Goal: Task Accomplishment & Management: Manage account settings

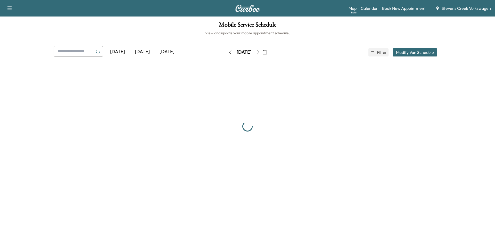
click at [406, 7] on link "Book New Appointment" at bounding box center [404, 8] width 44 height 6
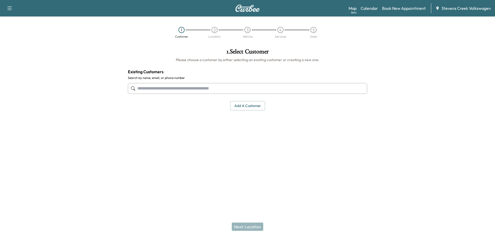
paste input "**********"
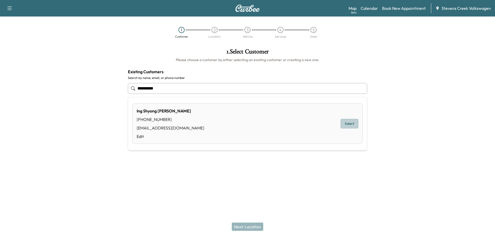
click at [350, 122] on button "Select" at bounding box center [349, 124] width 18 height 10
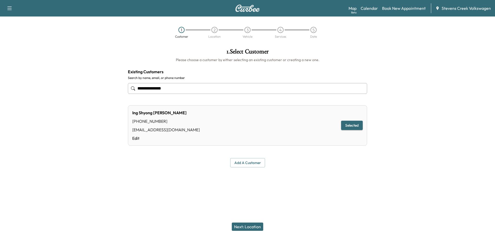
type input "**********"
click at [239, 124] on div "Ing Shyong Yang (408) 314-8748 juipindance@sbcglobal.net Edit Selected" at bounding box center [247, 125] width 239 height 40
click at [352, 127] on button "Selected" at bounding box center [352, 126] width 22 height 10
click at [247, 225] on button "Next: Location" at bounding box center [247, 226] width 31 height 8
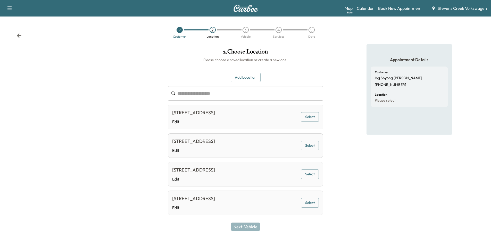
click at [308, 117] on button "Select" at bounding box center [310, 117] width 18 height 10
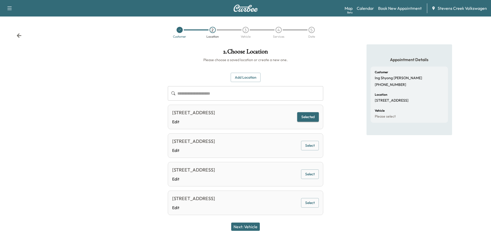
click at [243, 226] on button "Next: Vehicle" at bounding box center [245, 226] width 29 height 8
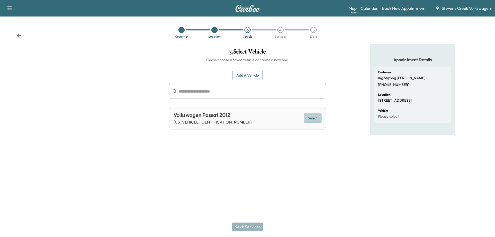
click at [310, 118] on button "Select" at bounding box center [312, 118] width 18 height 10
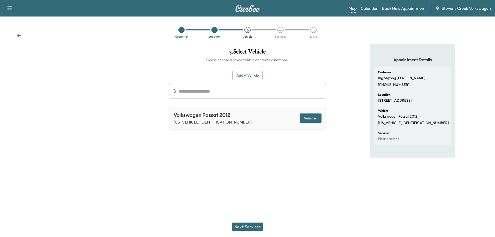
click at [241, 226] on button "Next: Services" at bounding box center [247, 226] width 31 height 8
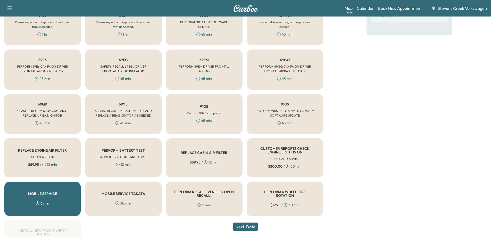
scroll to position [177, 0]
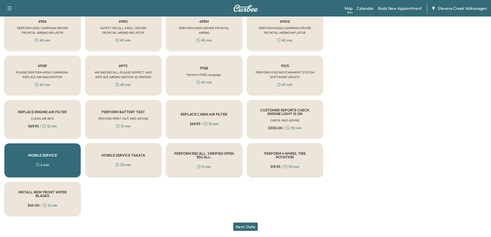
click at [130, 159] on div "MOBILE SERVICE TAKATA 30 min" at bounding box center [123, 160] width 77 height 35
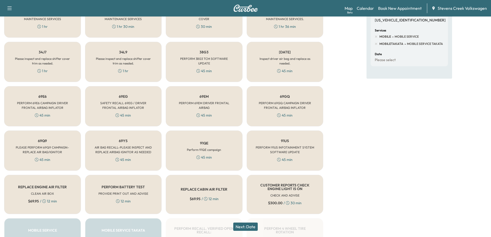
scroll to position [100, 0]
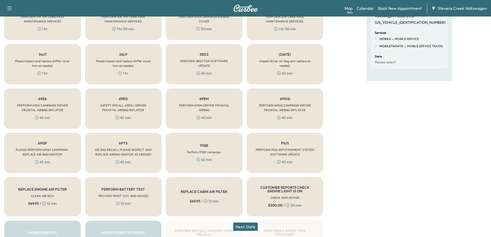
click at [128, 102] on div "69EG SAFETY RECALL 69EG / DRIVER FRONTAL AIRBAG INFLATOR 45 min" at bounding box center [123, 108] width 77 height 40
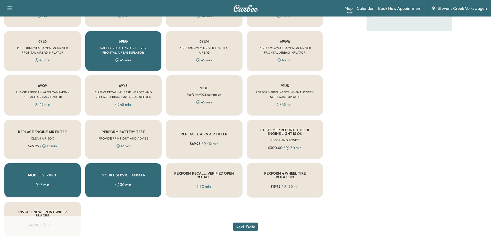
scroll to position [177, 0]
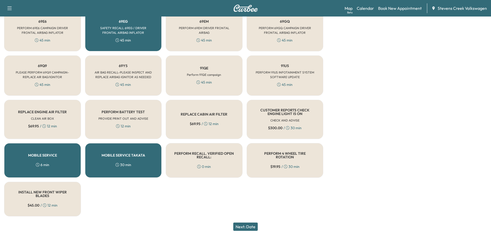
click at [254, 226] on button "Next: Date" at bounding box center [245, 226] width 24 height 8
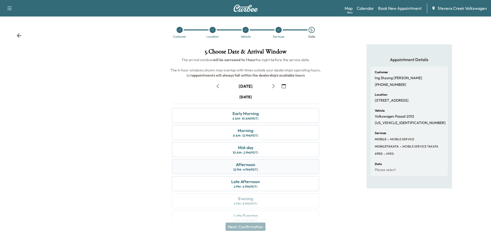
click at [238, 165] on div "Afternoon" at bounding box center [245, 164] width 19 height 6
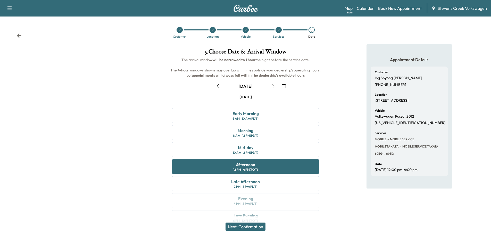
click at [260, 226] on button "Next: Confirmation" at bounding box center [245, 226] width 40 height 8
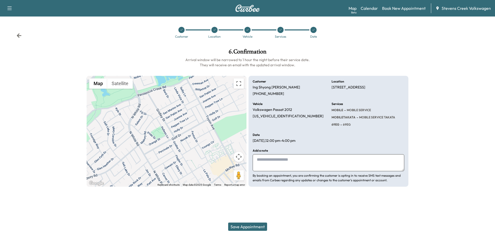
click at [249, 229] on button "Save Appointment" at bounding box center [247, 226] width 39 height 8
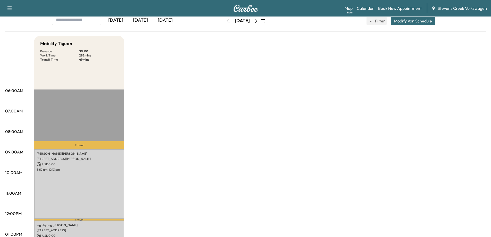
scroll to position [26, 0]
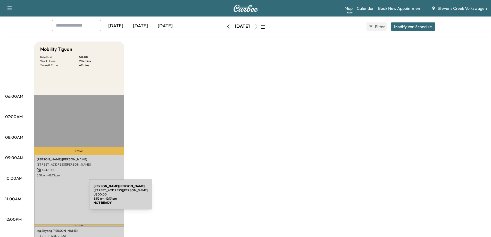
click at [50, 197] on div "David Beavers 15148 Joanne Ave, San Jose, CA 95127, USA USD 0.00 8:52 am - 12:1…" at bounding box center [79, 190] width 90 height 70
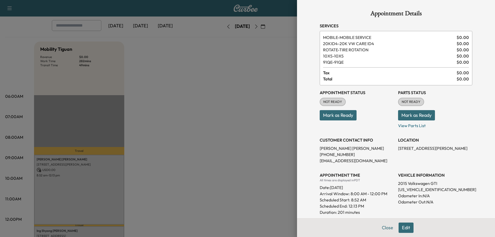
click at [191, 154] on div at bounding box center [247, 118] width 495 height 237
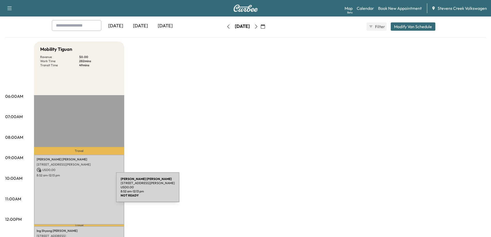
click at [77, 191] on div "David Beavers 15148 Joanne Ave, San Jose, CA 95127, USA USD 0.00 8:52 am - 12:1…" at bounding box center [79, 190] width 90 height 70
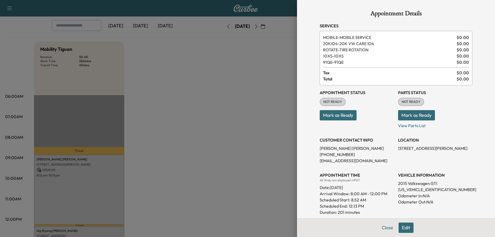
click at [213, 150] on div at bounding box center [247, 118] width 495 height 237
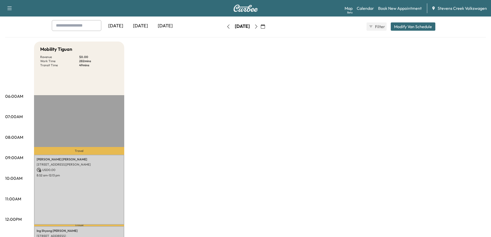
drag, startPoint x: 276, startPoint y: 93, endPoint x: 259, endPoint y: 97, distance: 17.6
click at [275, 94] on div "Mobility Tiguan Revenue $ 0.00 Work Time 282 mins Transit Time 49 mins Travel D…" at bounding box center [260, 234] width 452 height 386
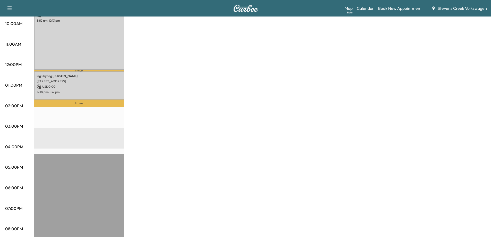
scroll to position [0, 0]
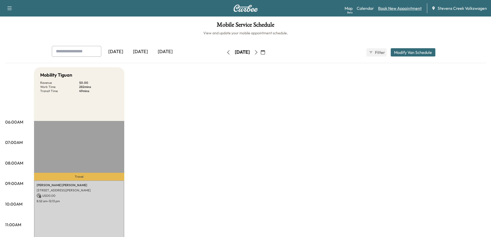
click at [404, 8] on link "Book New Appointment" at bounding box center [400, 8] width 44 height 6
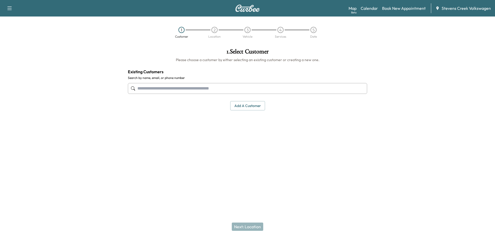
paste input "**********"
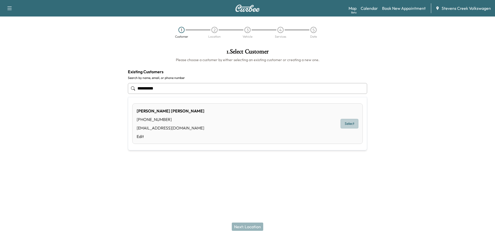
click at [345, 122] on button "Select" at bounding box center [349, 124] width 18 height 10
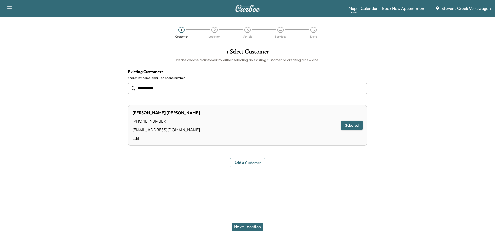
type input "**********"
click at [202, 192] on div "**********" at bounding box center [247, 118] width 495 height 237
click at [344, 125] on button "Selected" at bounding box center [352, 126] width 22 height 10
click at [240, 226] on button "Next: Location" at bounding box center [247, 226] width 31 height 8
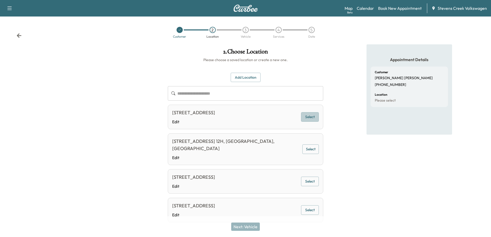
click at [309, 116] on button "Select" at bounding box center [310, 117] width 18 height 10
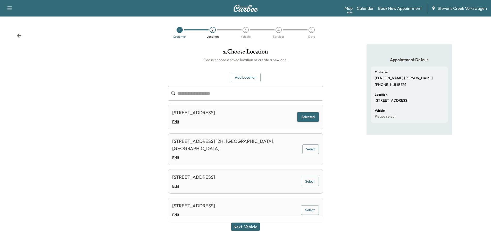
click at [177, 122] on link "Edit" at bounding box center [193, 121] width 43 height 6
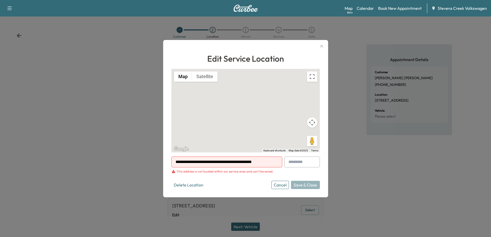
click at [221, 162] on input "**********" at bounding box center [226, 161] width 111 height 11
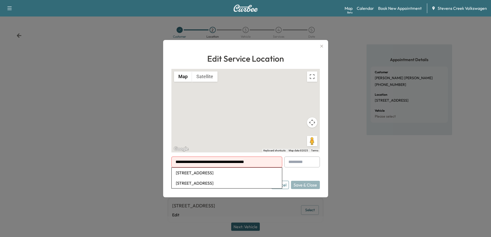
click at [213, 174] on li "3131 Homestead Rd, Santa Clara, CA 95051, USA" at bounding box center [227, 172] width 110 height 10
type input "**********"
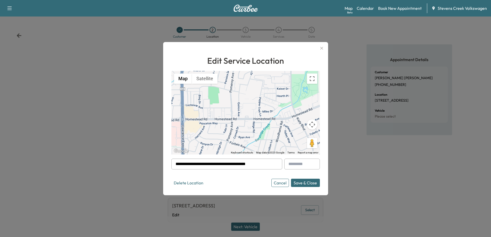
click at [298, 169] on form "**********" at bounding box center [245, 172] width 148 height 28
click at [297, 167] on input "text" at bounding box center [302, 163] width 36 height 11
type input "***"
click at [306, 181] on button "Save & Close" at bounding box center [305, 183] width 29 height 8
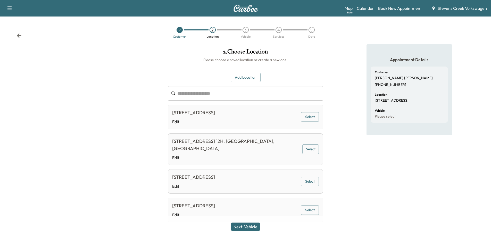
click at [349, 146] on div "Appointment Details Customer Errol Krok (925) 787-3349 Location 3131 Homestead …" at bounding box center [409, 140] width 164 height 192
click at [305, 115] on button "Select" at bounding box center [310, 117] width 18 height 10
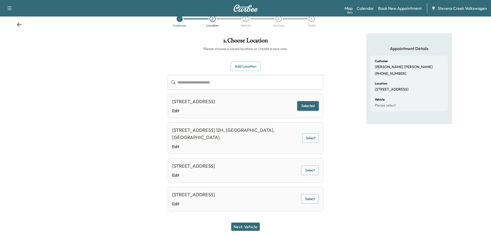
scroll to position [16, 0]
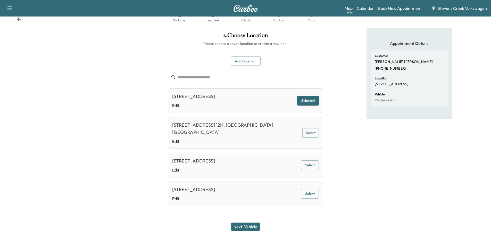
click at [251, 227] on button "Next: Vehicle" at bounding box center [245, 226] width 29 height 8
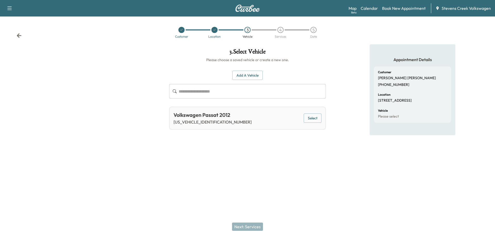
click at [314, 114] on button "Select" at bounding box center [312, 118] width 18 height 10
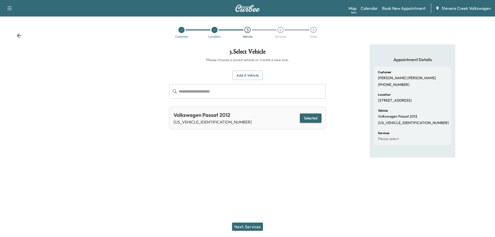
click at [250, 224] on button "Next: Services" at bounding box center [247, 226] width 31 height 8
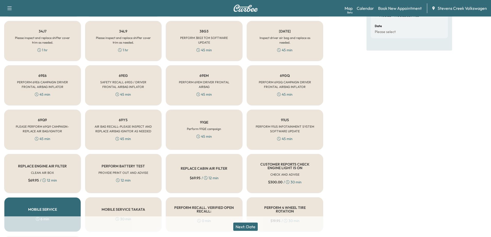
scroll to position [155, 0]
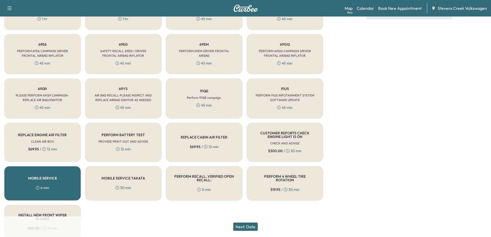
drag, startPoint x: 124, startPoint y: 182, endPoint x: 159, endPoint y: 146, distance: 50.6
click at [124, 182] on div "MOBILE SERVICE TAKATA 30 min" at bounding box center [123, 183] width 77 height 35
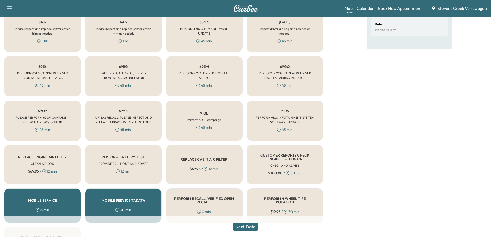
scroll to position [103, 0]
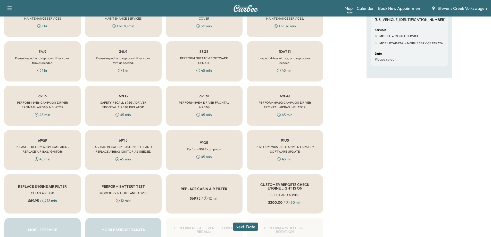
click at [148, 102] on h6 "SAFETY RECALL 69EG / DRIVER FRONTAL AIRBAG INFLATOR" at bounding box center [124, 104] width 60 height 9
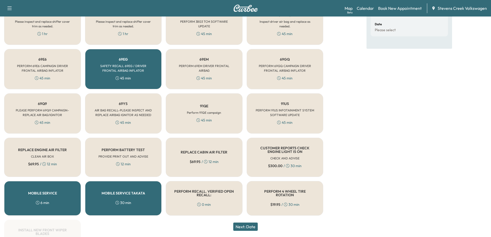
scroll to position [177, 0]
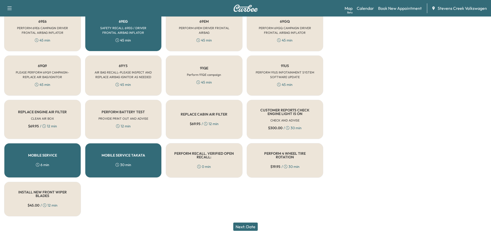
click at [249, 226] on button "Next: Date" at bounding box center [245, 226] width 24 height 8
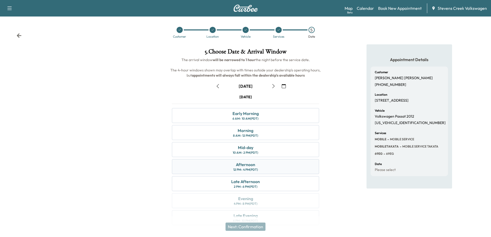
click at [256, 168] on div "12 PM - 4 PM (PDT)" at bounding box center [245, 169] width 25 height 4
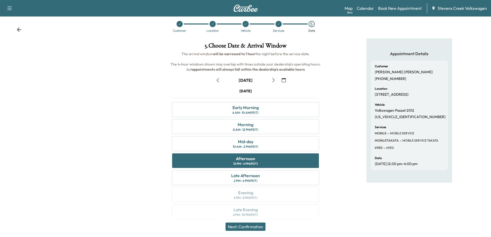
scroll to position [11, 0]
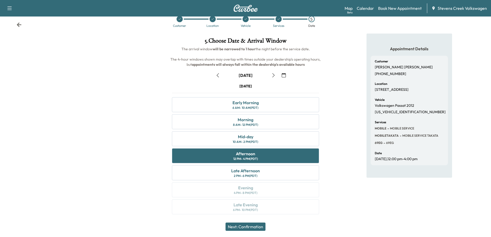
click at [256, 225] on button "Next: Confirmation" at bounding box center [245, 226] width 40 height 8
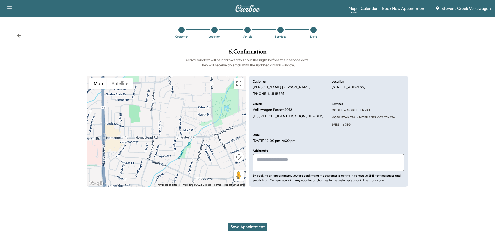
click at [238, 227] on button "Save Appointment" at bounding box center [247, 226] width 39 height 8
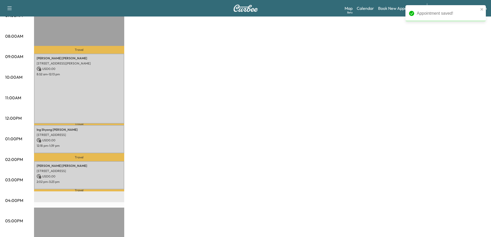
scroll to position [129, 0]
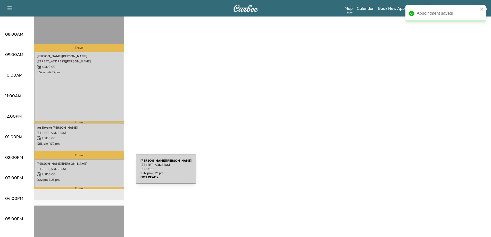
click at [97, 172] on p "USD 0.00" at bounding box center [79, 174] width 85 height 5
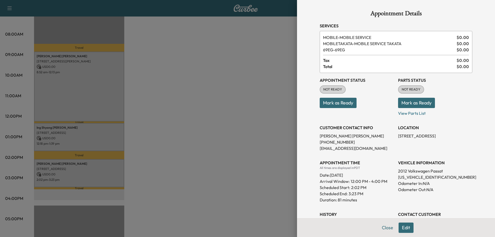
click at [185, 148] on div at bounding box center [247, 118] width 495 height 237
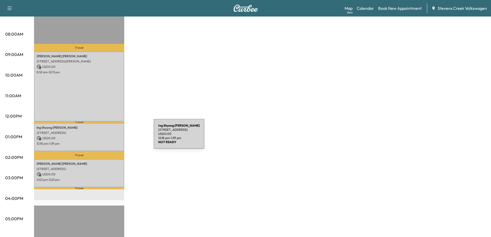
click at [114, 138] on p "USD 0.00" at bounding box center [79, 138] width 85 height 5
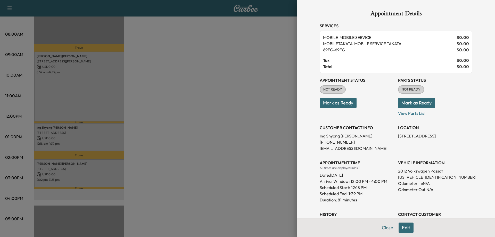
click at [168, 165] on div at bounding box center [247, 118] width 495 height 237
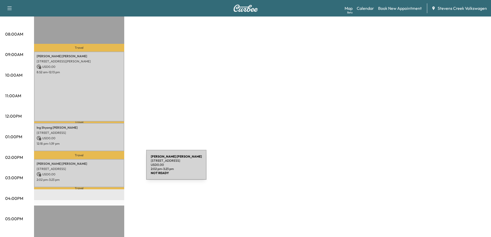
click at [105, 169] on p "3131 Homestead Rd, Santa Clara, CA 95051, USA" at bounding box center [79, 169] width 85 height 4
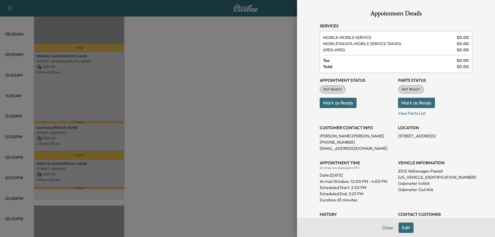
click at [172, 155] on div at bounding box center [247, 118] width 495 height 237
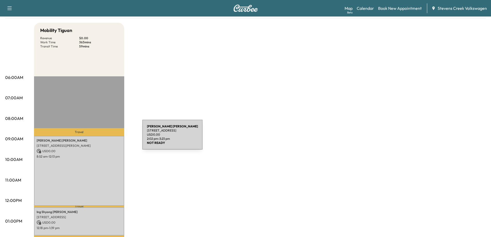
scroll to position [0, 0]
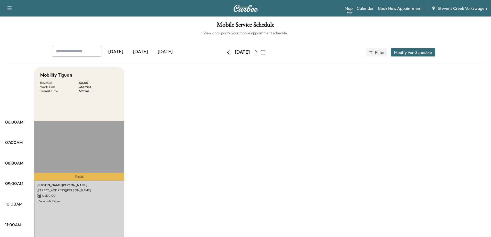
click at [407, 8] on link "Book New Appointment" at bounding box center [400, 8] width 44 height 6
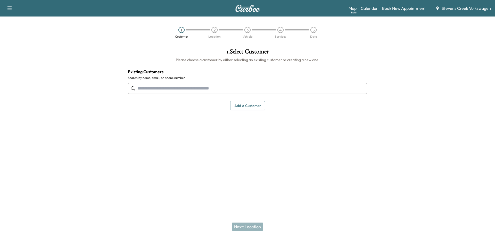
paste input "**********"
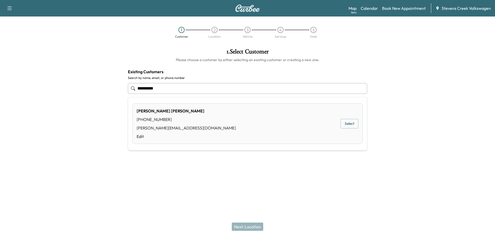
click at [351, 122] on button "Select" at bounding box center [349, 124] width 18 height 10
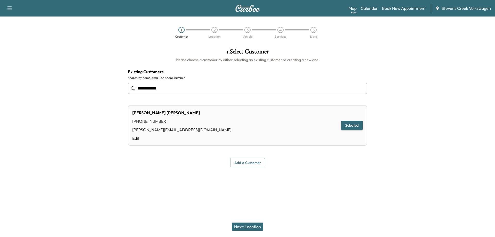
type input "**********"
click at [243, 227] on button "Next: Location" at bounding box center [247, 226] width 31 height 8
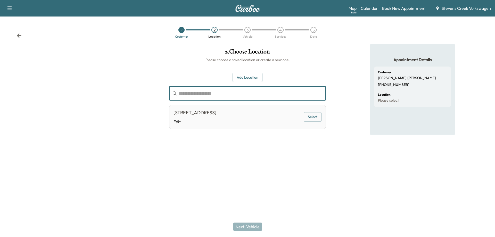
click at [211, 97] on input "text" at bounding box center [252, 93] width 147 height 14
type input "****"
click at [255, 75] on button "Add Location" at bounding box center [247, 78] width 30 height 10
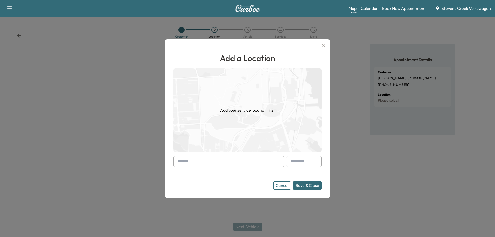
click at [201, 163] on input "text" at bounding box center [228, 161] width 111 height 11
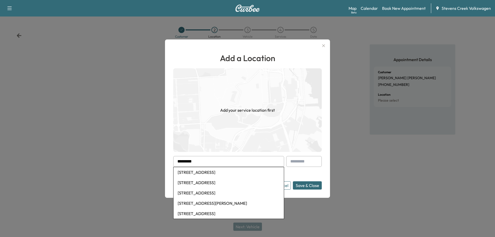
click at [208, 172] on li "1717 Dell Avenue, Campbell, CA, USA" at bounding box center [228, 172] width 110 height 10
type input "**********"
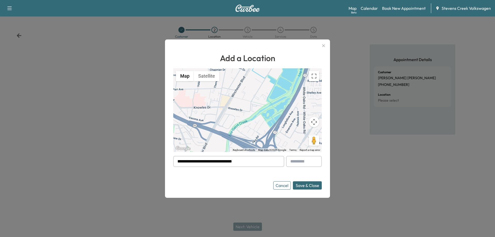
click at [234, 183] on div "Cancel Save & Close" at bounding box center [247, 185] width 148 height 8
click at [307, 184] on button "Save & Close" at bounding box center [307, 185] width 29 height 8
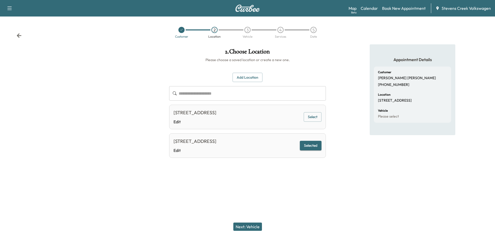
click at [238, 226] on button "Next: Vehicle" at bounding box center [247, 226] width 29 height 8
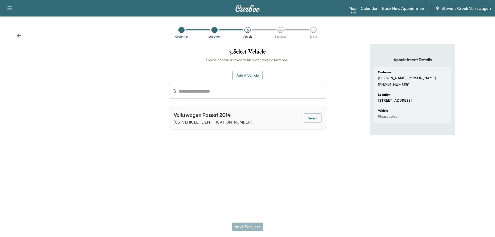
click at [312, 115] on button "Select" at bounding box center [312, 118] width 18 height 10
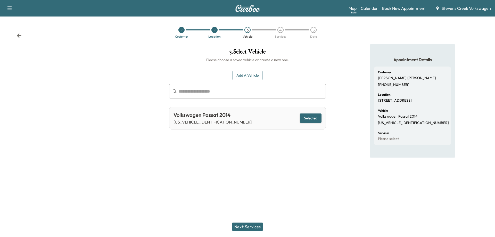
click at [249, 228] on button "Next: Services" at bounding box center [247, 226] width 31 height 8
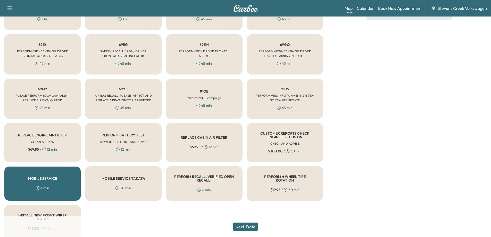
scroll to position [155, 0]
click at [97, 179] on div "MOBILE SERVICE TAKATA 30 min" at bounding box center [123, 183] width 77 height 35
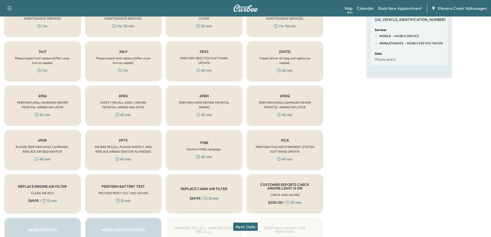
click at [125, 99] on div "69EG SAFETY RECALL 69EG / DRIVER FRONTAL AIRBAG INFLATOR 45 min" at bounding box center [123, 106] width 77 height 40
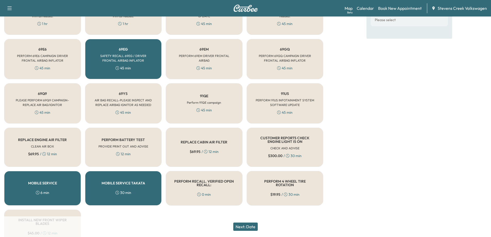
scroll to position [177, 0]
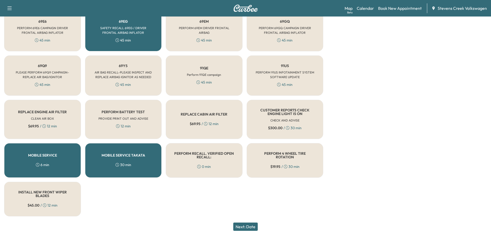
click at [245, 226] on button "Next: Date" at bounding box center [245, 226] width 24 height 8
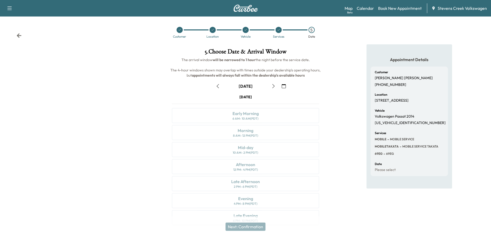
scroll to position [11, 0]
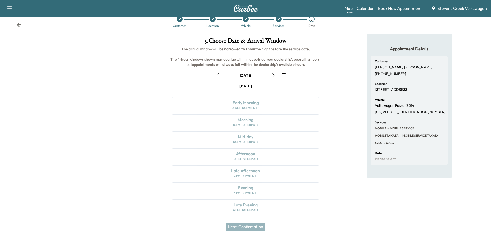
click at [252, 156] on div "Wednesday October 8 Early Morning 6 AM - 10 AM (PDT) Morning 8 AM - 12 PM (PDT)…" at bounding box center [245, 149] width 155 height 133
click at [217, 76] on icon "button" at bounding box center [218, 75] width 4 height 4
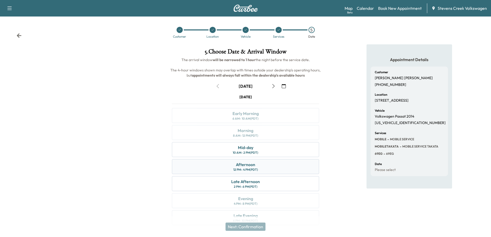
click at [236, 168] on div "12 PM - 4 PM (PDT)" at bounding box center [245, 169] width 25 height 4
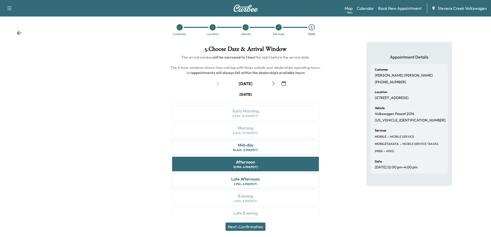
scroll to position [11, 0]
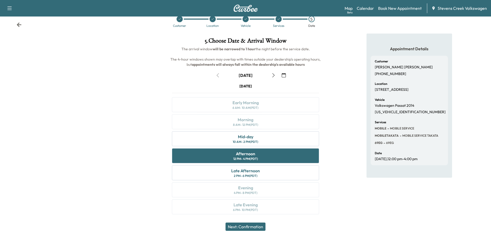
click at [248, 228] on button "Next: Confirmation" at bounding box center [245, 226] width 40 height 8
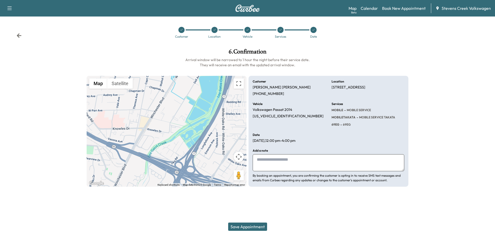
click at [250, 227] on button "Save Appointment" at bounding box center [247, 226] width 39 height 8
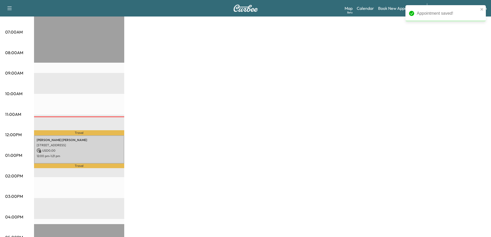
scroll to position [26, 0]
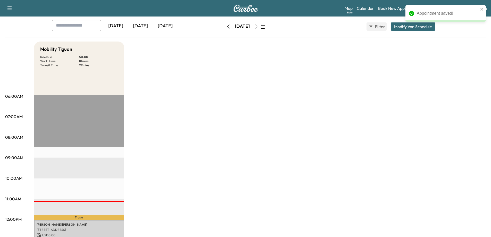
click at [258, 28] on icon "button" at bounding box center [256, 26] width 4 height 4
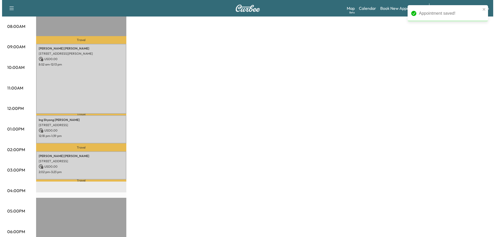
scroll to position [155, 0]
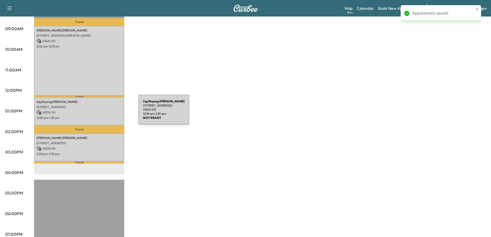
click at [100, 113] on p "USD 0.00" at bounding box center [79, 112] width 85 height 5
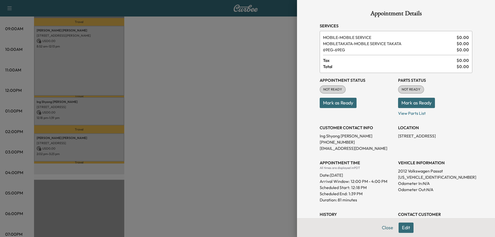
click at [402, 227] on button "Edit" at bounding box center [405, 227] width 15 height 10
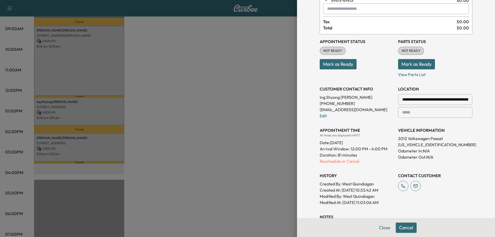
scroll to position [52, 0]
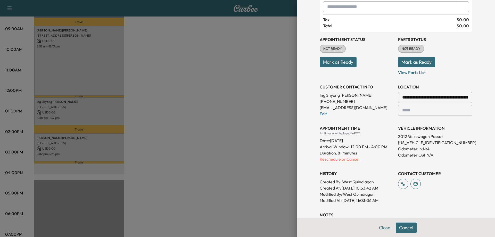
click at [328, 159] on p "Reschedule or Cancel" at bounding box center [356, 159] width 74 height 6
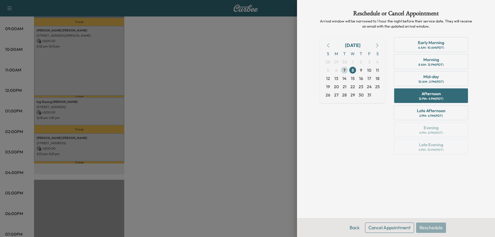
click at [345, 70] on span "7" at bounding box center [344, 70] width 2 height 6
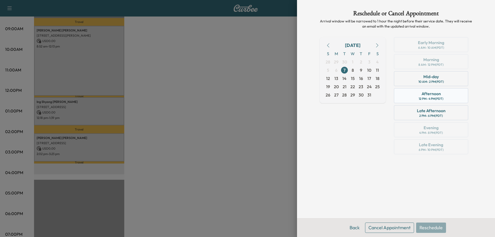
click at [428, 96] on div "Afternoon" at bounding box center [430, 93] width 19 height 6
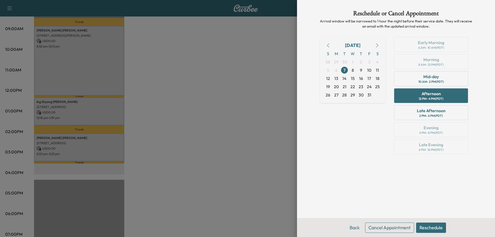
click at [428, 227] on button "Reschedule" at bounding box center [431, 227] width 30 height 10
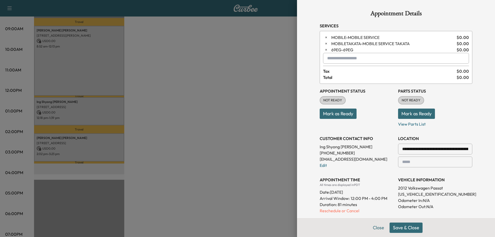
click at [403, 226] on button "Save & Close" at bounding box center [405, 227] width 33 height 10
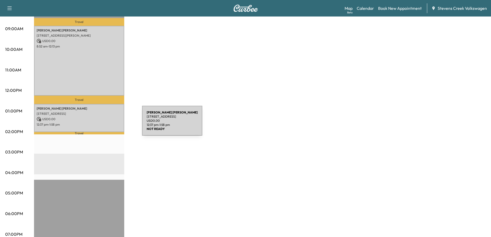
click at [101, 118] on p "USD 0.00" at bounding box center [79, 119] width 85 height 5
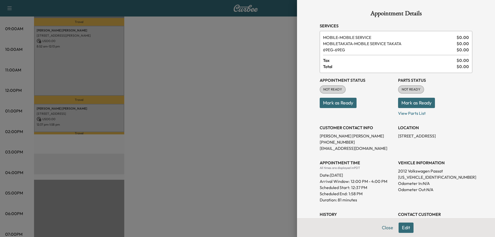
click at [401, 227] on button "Edit" at bounding box center [405, 227] width 15 height 10
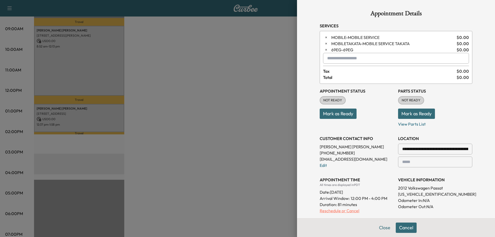
click at [331, 211] on p "Reschedule or Cancel" at bounding box center [356, 210] width 74 height 6
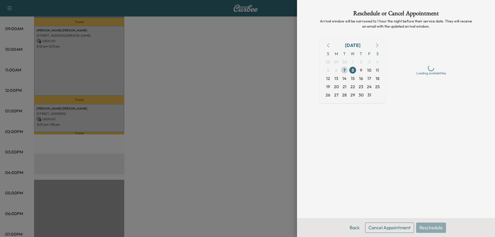
click at [344, 70] on span "7" at bounding box center [344, 70] width 2 height 6
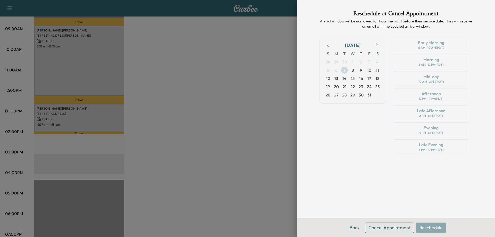
click at [345, 70] on span "7" at bounding box center [344, 70] width 2 height 6
click at [417, 95] on div "Early Morning 6 AM - 10 AM (PDT) Morning 8 AM - 12 PM (PDT) Mid-day 10 AM - 2 P…" at bounding box center [430, 96] width 82 height 119
click at [353, 226] on button "Back" at bounding box center [354, 227] width 17 height 10
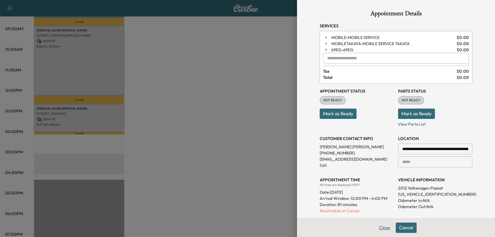
click at [377, 225] on button "Close" at bounding box center [384, 227] width 18 height 10
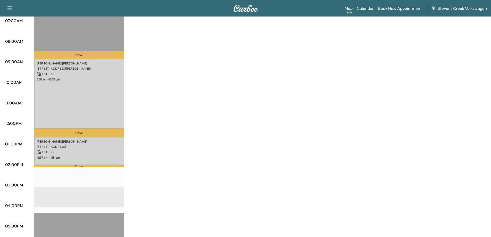
scroll to position [26, 0]
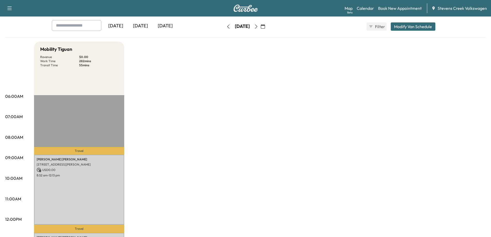
click at [226, 28] on icon "button" at bounding box center [228, 26] width 4 height 4
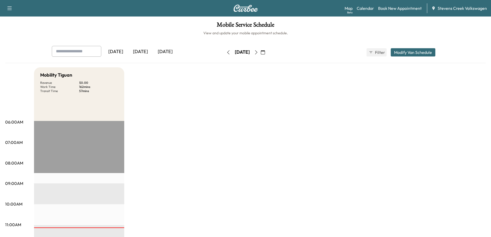
click at [416, 50] on button "Modify Van Schedule" at bounding box center [413, 52] width 45 height 8
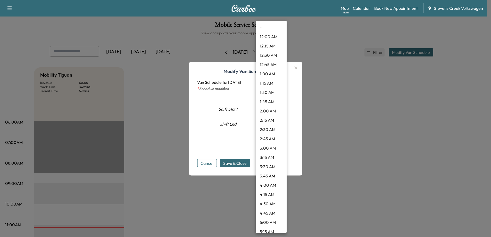
click at [281, 122] on body "Support Log Out Map Beta Calendar Book New Appointment Stevens Creek Volkswagen…" at bounding box center [245, 118] width 491 height 237
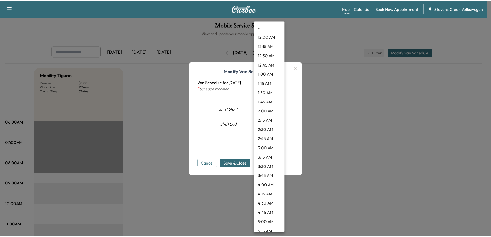
scroll to position [513, 0]
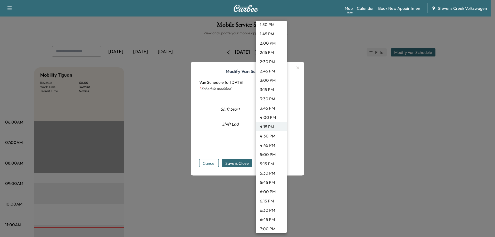
click at [272, 153] on li "5:00 PM" at bounding box center [271, 154] width 31 height 9
type input "**"
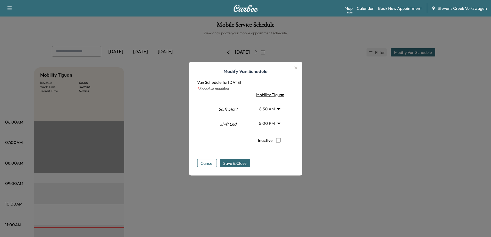
click at [237, 161] on span "Save & Close" at bounding box center [234, 163] width 23 height 6
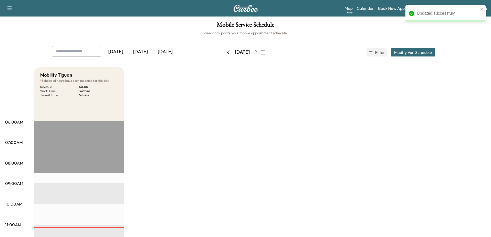
click at [258, 52] on icon "button" at bounding box center [256, 52] width 4 height 4
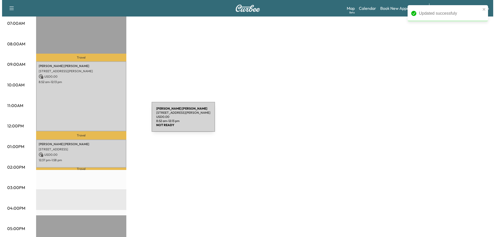
scroll to position [155, 0]
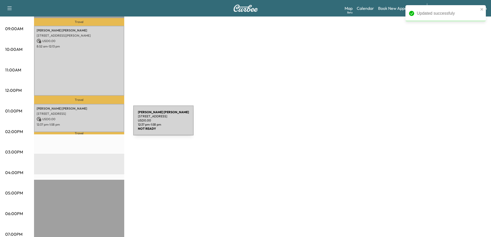
click at [95, 122] on p "12:37 pm - 1:58 pm" at bounding box center [79, 124] width 85 height 4
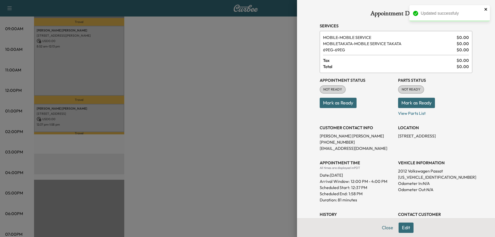
click at [486, 10] on icon "close" at bounding box center [485, 9] width 3 height 3
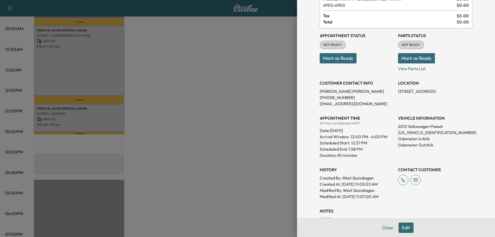
scroll to position [0, 0]
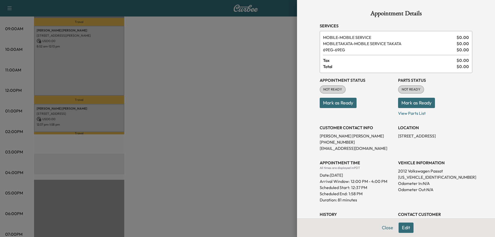
click at [403, 227] on button "Edit" at bounding box center [405, 227] width 15 height 10
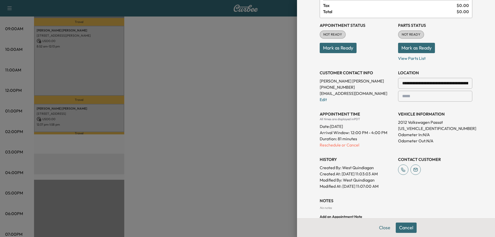
scroll to position [119, 0]
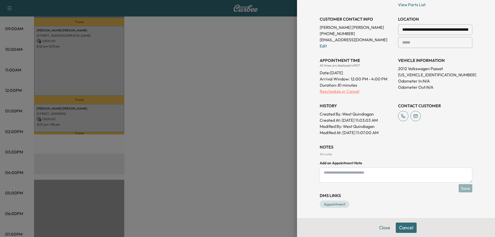
click at [335, 94] on p "Reschedule or Cancel" at bounding box center [356, 91] width 74 height 6
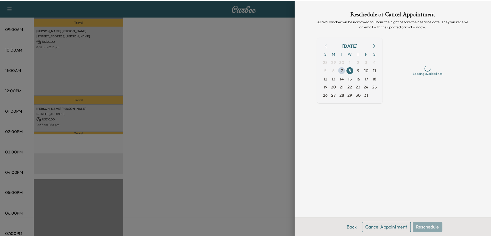
scroll to position [0, 0]
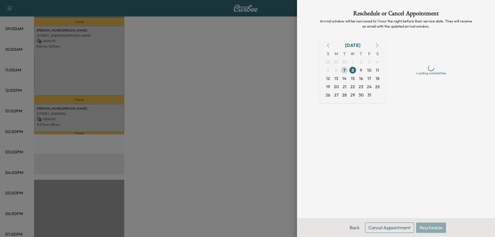
click at [344, 70] on span "7" at bounding box center [344, 70] width 2 height 6
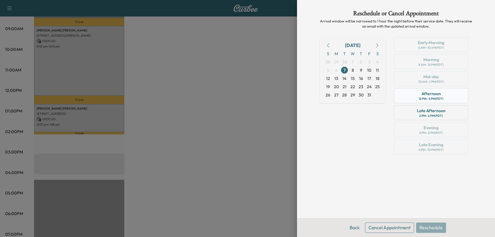
click at [425, 98] on div "12 PM - 4 PM (PDT)" at bounding box center [430, 99] width 25 height 4
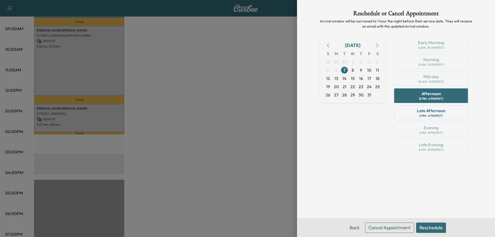
click at [429, 226] on button "Reschedule" at bounding box center [431, 227] width 30 height 10
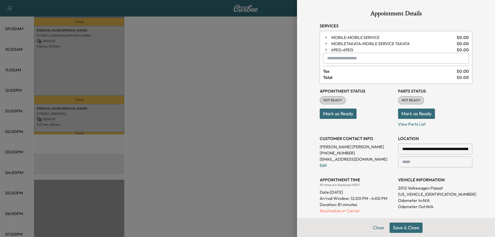
click at [401, 221] on div "Close Save & Close" at bounding box center [396, 227] width 198 height 19
click at [401, 228] on button "Save & Close" at bounding box center [405, 227] width 33 height 10
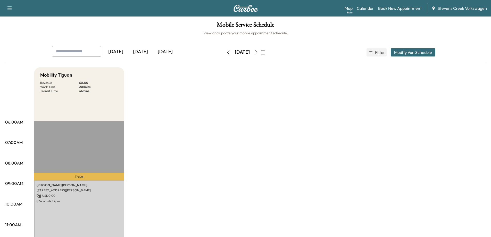
click at [226, 53] on icon "button" at bounding box center [228, 52] width 4 height 4
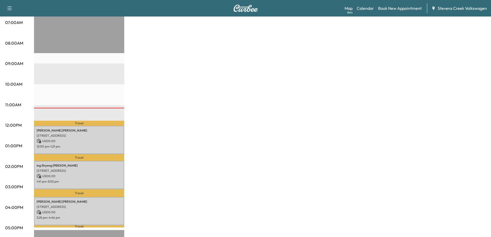
scroll to position [129, 0]
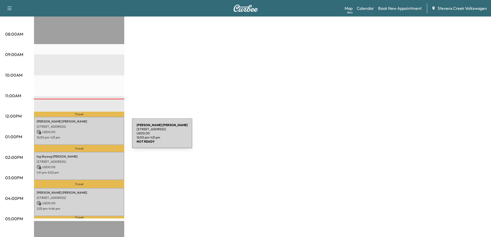
click at [93, 136] on p "12:00 pm - 1:21 pm" at bounding box center [79, 137] width 85 height 4
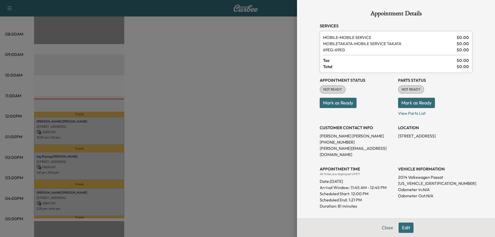
click at [235, 117] on div at bounding box center [247, 118] width 495 height 237
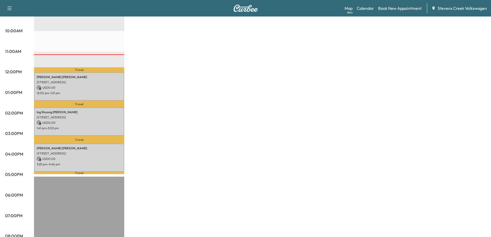
scroll to position [180, 0]
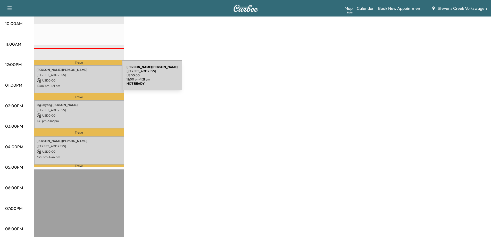
click at [85, 78] on p "USD 0.00" at bounding box center [79, 80] width 85 height 5
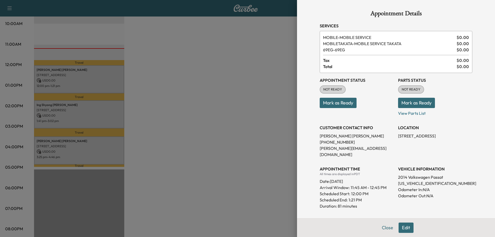
click at [403, 228] on button "Edit" at bounding box center [405, 227] width 15 height 10
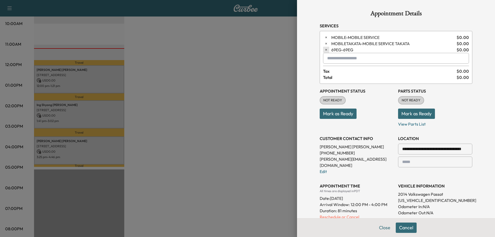
click at [324, 50] on icon "button" at bounding box center [326, 50] width 4 height 4
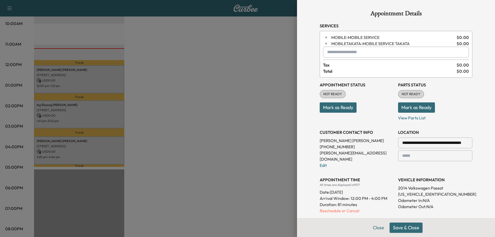
click at [336, 54] on input "text" at bounding box center [396, 52] width 146 height 11
click at [373, 63] on p "69E6 - 69E6" at bounding box center [376, 65] width 110 height 7
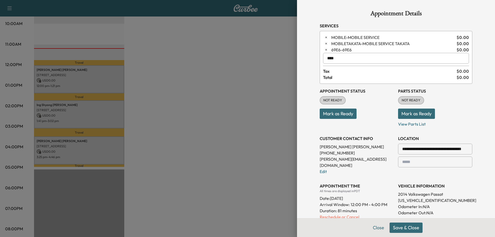
type input "****"
click at [401, 227] on button "Save & Close" at bounding box center [405, 227] width 33 height 10
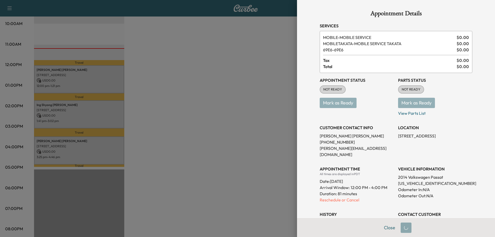
click at [257, 172] on div at bounding box center [247, 118] width 495 height 237
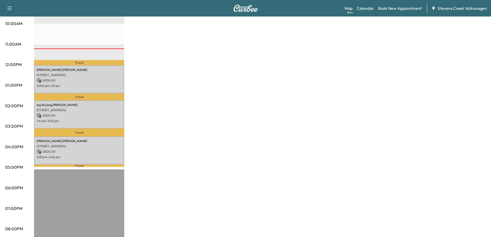
click at [258, 138] on div "Mobility Tiguan * Scheduled hours have been modified for this day Revenue $ 0.0…" at bounding box center [260, 80] width 452 height 386
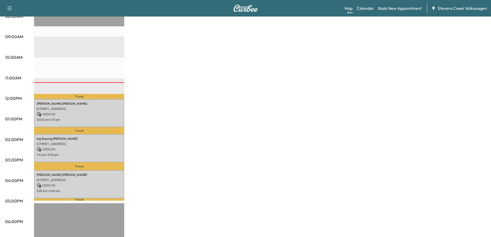
scroll to position [155, 0]
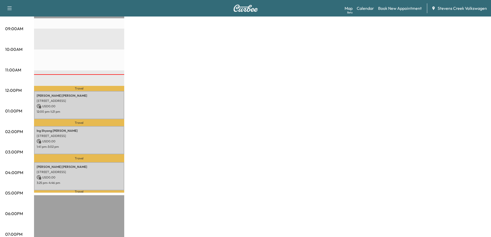
click at [181, 116] on div "Mobility Tiguan * Scheduled hours have been modified for this day Revenue $ 0.0…" at bounding box center [260, 106] width 452 height 386
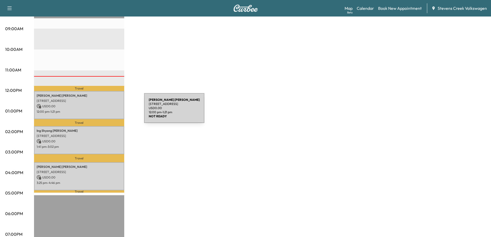
click at [106, 113] on div "Daniel Davis 1717 Dell Ave, Campbell, CA 95008, USA USD 0.00 12:00 pm - 1:21 pm" at bounding box center [79, 105] width 90 height 28
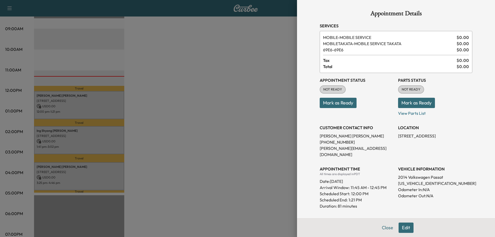
click at [327, 102] on button "Mark as Ready" at bounding box center [337, 103] width 37 height 10
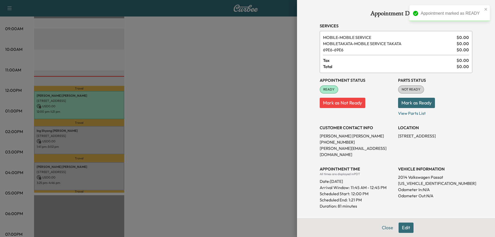
drag, startPoint x: 238, startPoint y: 104, endPoint x: 194, endPoint y: 106, distance: 43.9
click at [238, 104] on div at bounding box center [247, 118] width 495 height 237
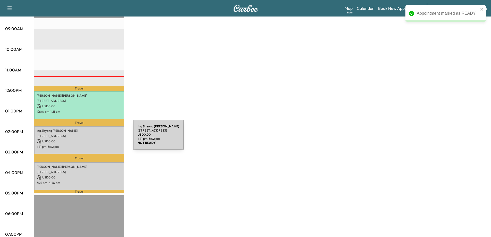
click at [94, 139] on p "USD 0.00" at bounding box center [79, 141] width 85 height 5
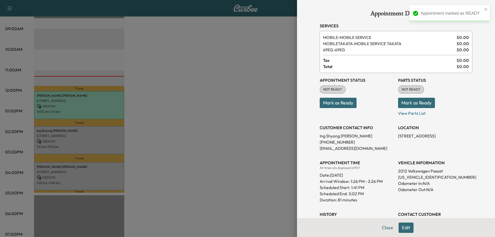
click at [333, 101] on button "Mark as Ready" at bounding box center [337, 103] width 37 height 10
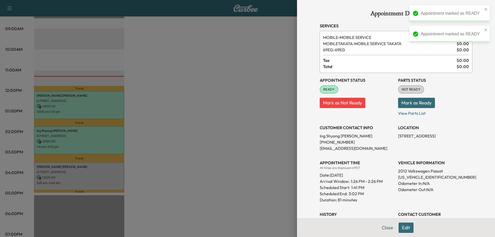
click at [210, 132] on div at bounding box center [247, 118] width 495 height 237
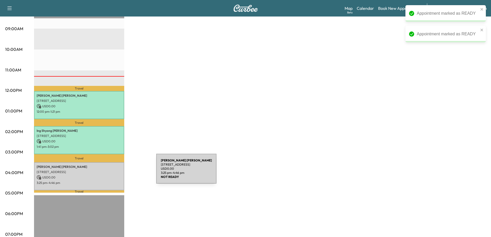
click at [103, 176] on p "USD 0.00" at bounding box center [79, 177] width 85 height 5
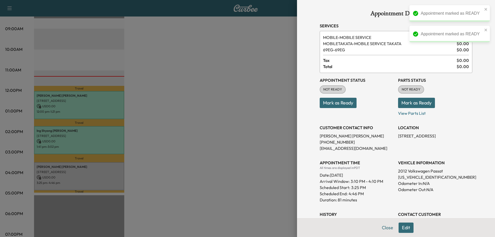
click at [338, 103] on button "Mark as Ready" at bounding box center [337, 103] width 37 height 10
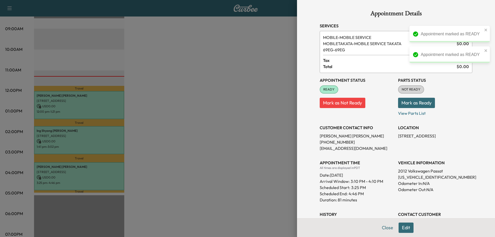
click at [212, 136] on div at bounding box center [247, 118] width 495 height 237
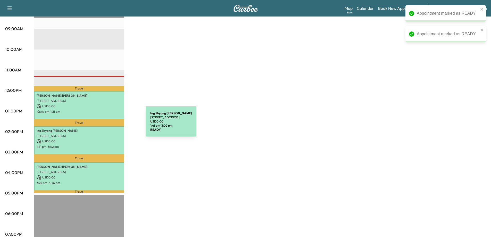
click at [101, 105] on p "USD 0.00" at bounding box center [79, 106] width 85 height 5
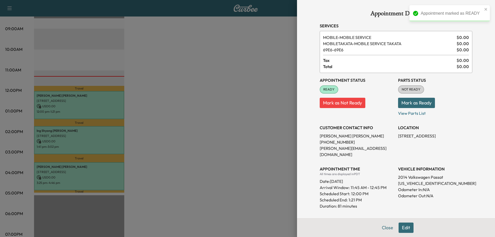
click at [416, 102] on button "Mark as Ready" at bounding box center [416, 103] width 37 height 10
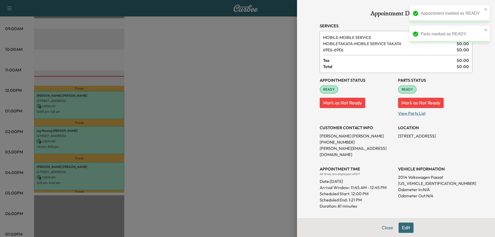
click at [409, 112] on p "View Parts List" at bounding box center [435, 112] width 74 height 8
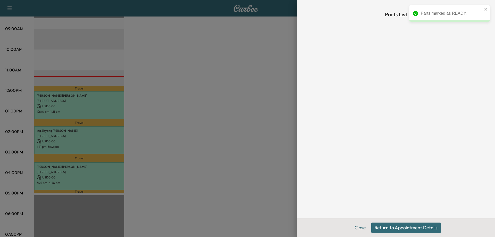
click at [216, 131] on div at bounding box center [247, 118] width 495 height 237
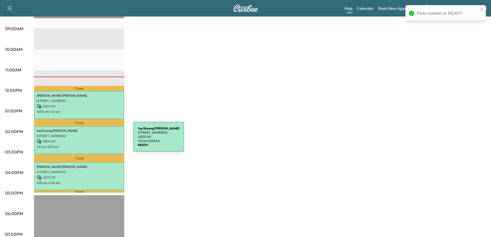
click at [95, 140] on p "USD 0.00" at bounding box center [79, 141] width 85 height 5
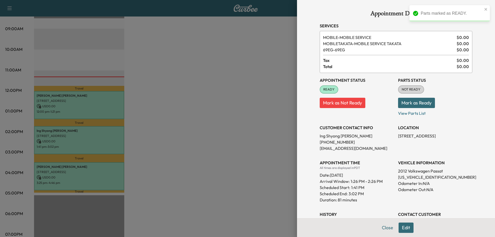
click at [410, 103] on button "Mark as Ready" at bounding box center [416, 103] width 37 height 10
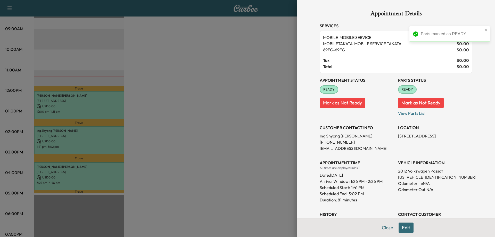
click at [240, 131] on div at bounding box center [247, 118] width 495 height 237
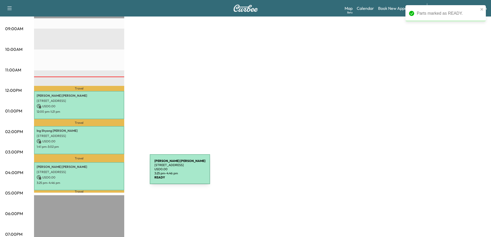
click at [111, 172] on div "Errol Krok 3131 Homestead Rd, Santa Clara, CA 95051, USA USD 0.00 3:25 pm - 4:4…" at bounding box center [79, 176] width 90 height 28
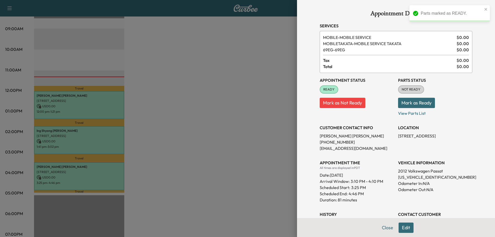
click at [405, 103] on button "Mark as Ready" at bounding box center [416, 103] width 37 height 10
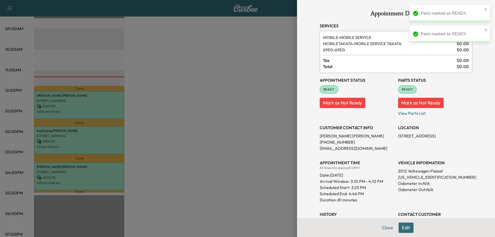
click at [221, 134] on div at bounding box center [247, 118] width 495 height 237
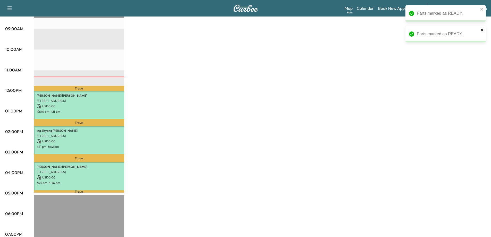
click at [481, 30] on icon "close" at bounding box center [481, 30] width 3 height 3
click at [482, 9] on icon "close" at bounding box center [481, 9] width 3 height 3
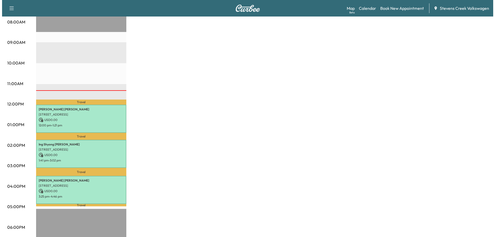
scroll to position [129, 0]
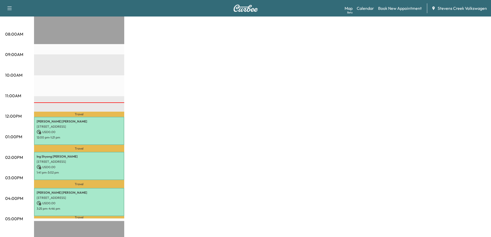
click at [6, 8] on button "button" at bounding box center [9, 8] width 11 height 8
click at [7, 7] on icon "button" at bounding box center [9, 8] width 6 height 6
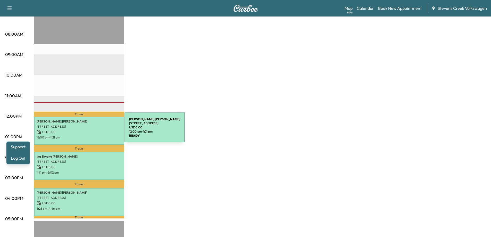
click at [86, 130] on p "USD 0.00" at bounding box center [79, 132] width 85 height 5
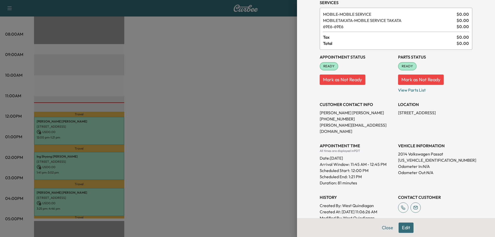
scroll to position [0, 0]
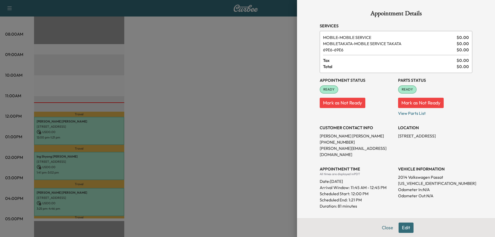
click at [255, 144] on div at bounding box center [247, 118] width 495 height 237
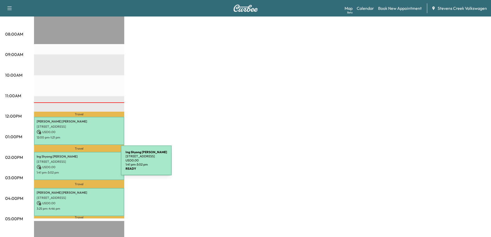
click at [82, 165] on p "USD 0.00" at bounding box center [79, 167] width 85 height 5
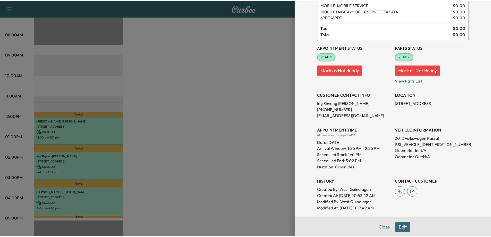
scroll to position [29, 0]
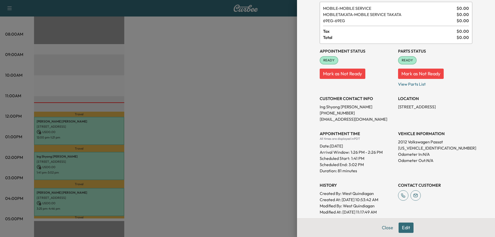
click at [234, 145] on div at bounding box center [247, 118] width 495 height 237
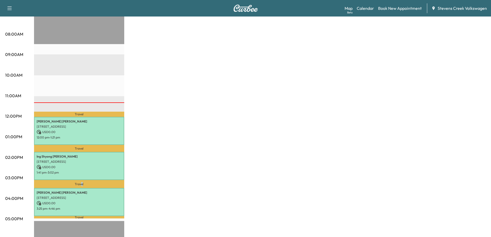
click at [82, 181] on p "Travel" at bounding box center [79, 184] width 90 height 8
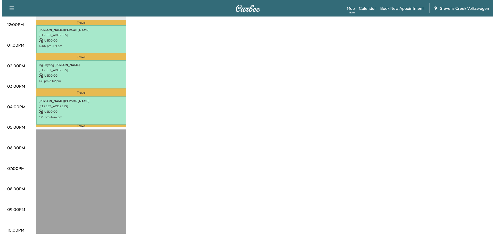
scroll to position [0, 0]
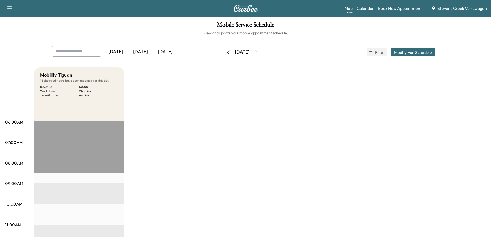
click at [258, 52] on icon "button" at bounding box center [256, 52] width 4 height 4
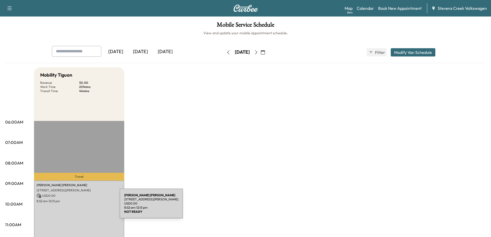
click at [82, 206] on div "David Beavers 15148 Joanne Ave, San Jose, CA 95127, USA USD 0.00 8:52 am - 12:1…" at bounding box center [79, 215] width 90 height 70
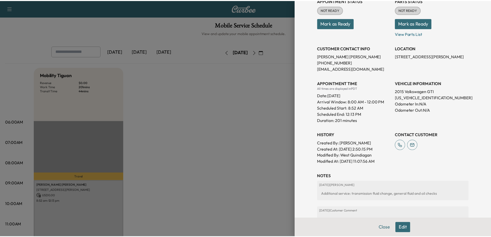
scroll to position [138, 0]
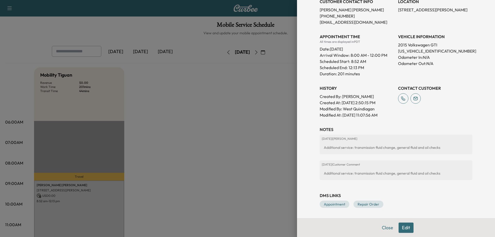
click at [227, 144] on div at bounding box center [247, 118] width 495 height 237
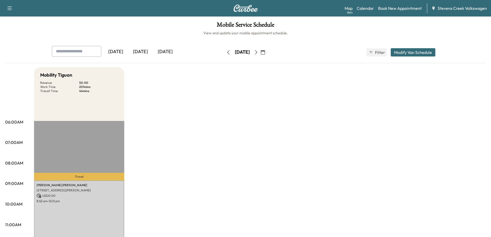
click at [423, 51] on button "Modify Van Schedule" at bounding box center [413, 52] width 45 height 8
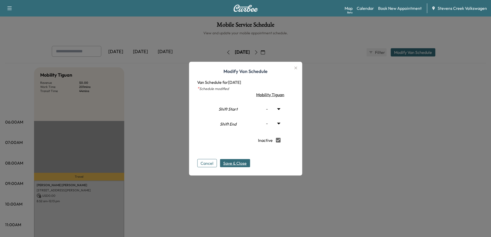
click at [228, 164] on span "Save & Close" at bounding box center [234, 163] width 23 height 6
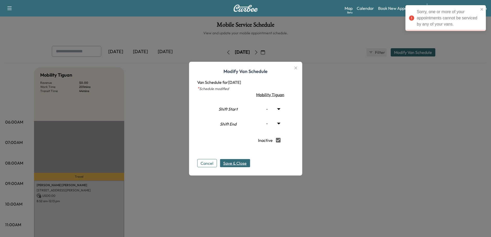
click at [362, 114] on div at bounding box center [245, 118] width 491 height 237
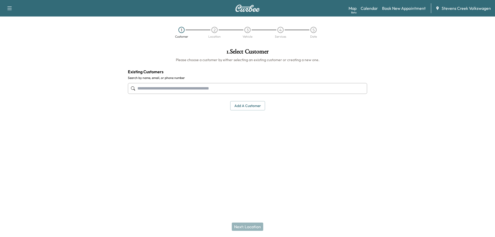
click at [246, 4] on div "Support Log Out Map Beta Calendar Book New Appointment Stevens Creek Volkswagen" at bounding box center [247, 8] width 495 height 16
click at [246, 10] on img at bounding box center [247, 8] width 25 height 7
click at [253, 7] on img at bounding box center [247, 8] width 25 height 7
click at [247, 7] on img at bounding box center [247, 8] width 25 height 7
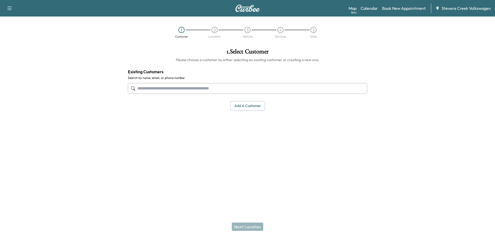
click at [247, 7] on img at bounding box center [247, 8] width 25 height 7
click at [8, 7] on icon "button" at bounding box center [9, 8] width 6 height 6
click at [162, 38] on div "1 Customer 2 Location 3 Vehicle 4 Services 5 Date" at bounding box center [247, 33] width 495 height 24
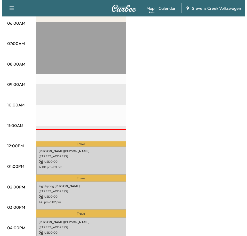
scroll to position [155, 0]
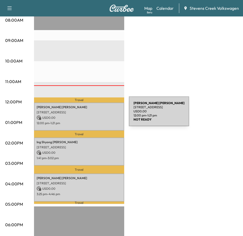
click at [90, 116] on p "USD 0.00" at bounding box center [79, 118] width 85 height 5
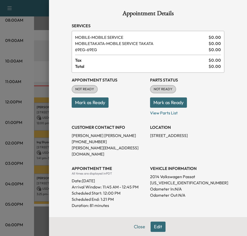
click at [164, 180] on p "1VWBT7A32EC114876" at bounding box center [187, 183] width 74 height 6
copy p "1VWBT7A32EC114876"
click at [137, 111] on div "Appointment Status NOT READY Mark as Ready" at bounding box center [109, 94] width 74 height 43
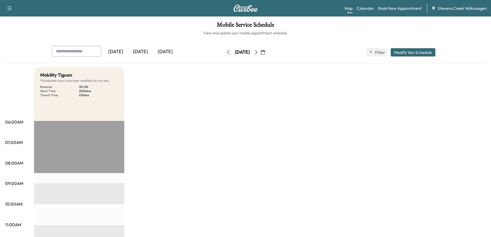
click at [258, 53] on icon "button" at bounding box center [256, 52] width 4 height 4
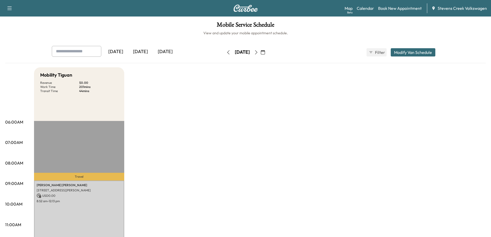
click at [258, 53] on icon "button" at bounding box center [256, 52] width 4 height 4
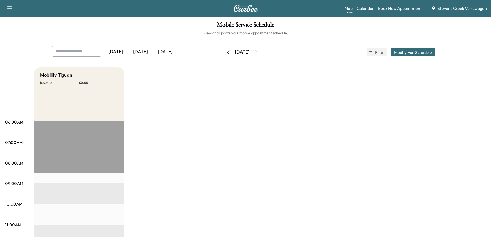
click at [396, 7] on link "Book New Appointment" at bounding box center [400, 8] width 44 height 6
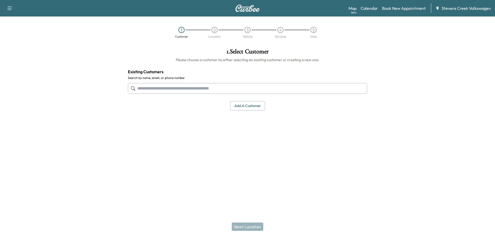
paste input "**********"
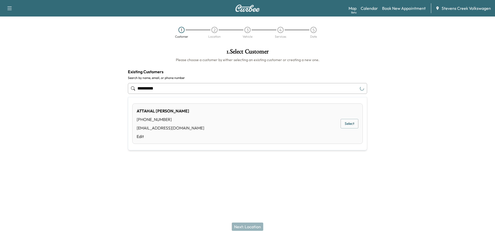
click at [346, 122] on button "Select" at bounding box center [349, 124] width 18 height 10
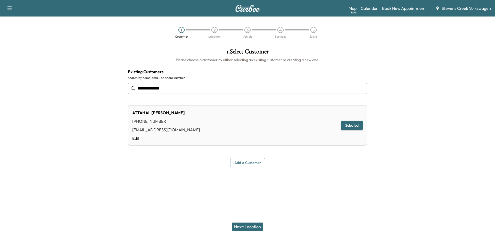
type input "**********"
click at [354, 124] on button "Selected" at bounding box center [352, 126] width 22 height 10
click at [242, 225] on button "Next: Location" at bounding box center [247, 226] width 31 height 8
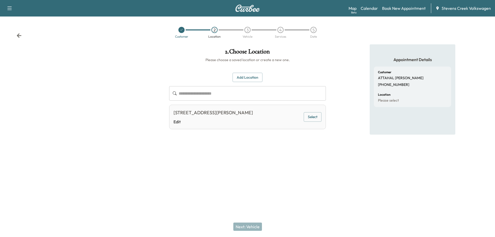
click at [313, 115] on button "Select" at bounding box center [312, 117] width 18 height 10
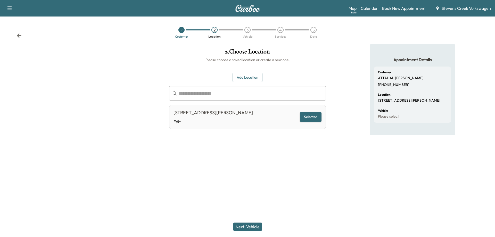
click at [251, 228] on button "Next: Vehicle" at bounding box center [247, 226] width 29 height 8
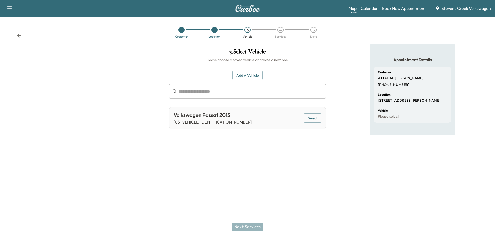
click at [315, 119] on button "Select" at bounding box center [312, 118] width 18 height 10
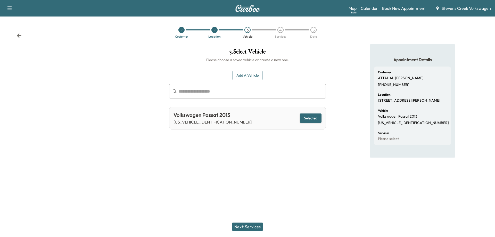
click at [243, 227] on button "Next: Services" at bounding box center [247, 226] width 31 height 8
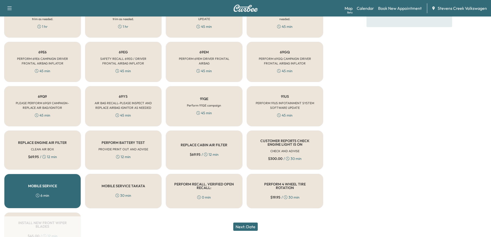
scroll to position [155, 0]
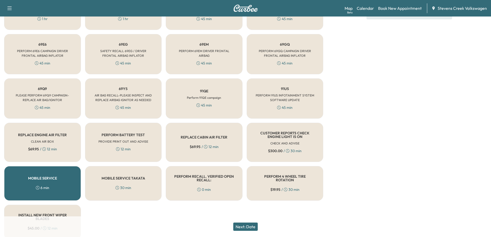
click at [127, 63] on div "45 min" at bounding box center [122, 63] width 15 height 5
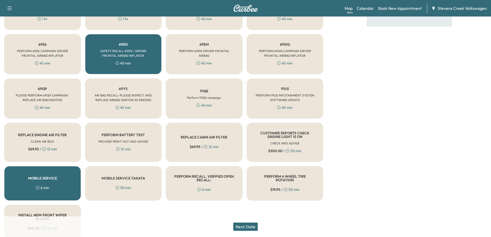
click at [117, 177] on h5 "MOBILE SERVICE TAKATA" at bounding box center [123, 178] width 44 height 4
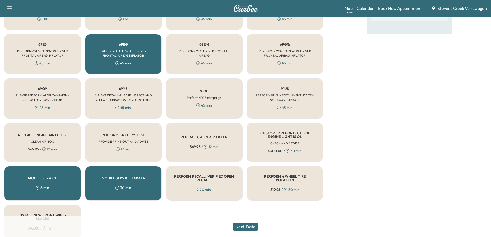
click at [252, 226] on button "Next: Date" at bounding box center [245, 226] width 24 height 8
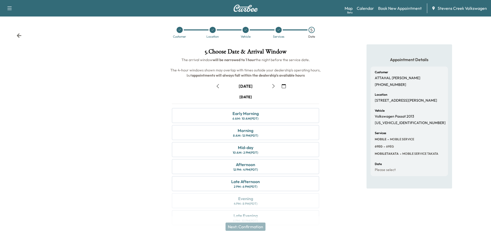
click at [273, 85] on icon "button" at bounding box center [273, 86] width 4 height 4
click at [217, 153] on div "Mid-day 10 AM - 2 PM (PDT)" at bounding box center [245, 149] width 147 height 15
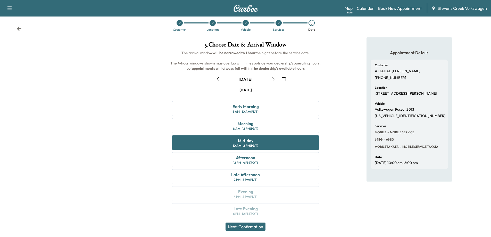
scroll to position [11, 0]
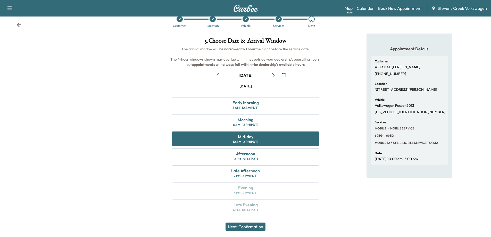
click at [252, 227] on button "Next: Confirmation" at bounding box center [245, 226] width 40 height 8
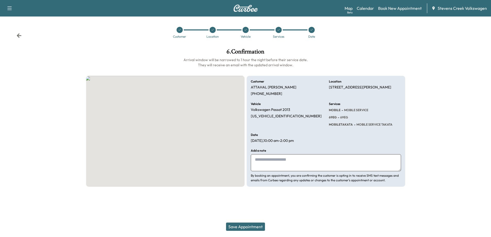
scroll to position [0, 0]
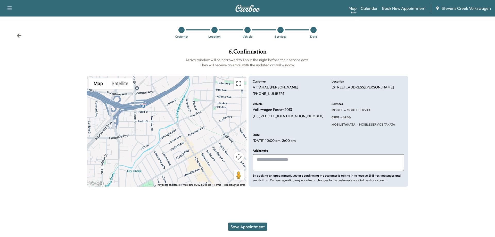
click at [286, 165] on textarea at bounding box center [327, 162] width 151 height 17
click at [305, 197] on div at bounding box center [247, 199] width 495 height 16
click at [319, 160] on textarea "**********" at bounding box center [327, 162] width 151 height 17
type textarea "**********"
click at [340, 208] on div "Support Log Out Map Beta Calendar Book New Appointment Stevens Creek Volkswagen…" at bounding box center [247, 118] width 495 height 237
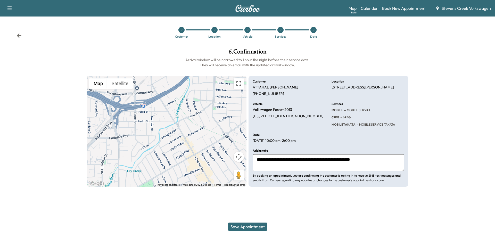
click at [239, 225] on button "Save Appointment" at bounding box center [247, 226] width 39 height 8
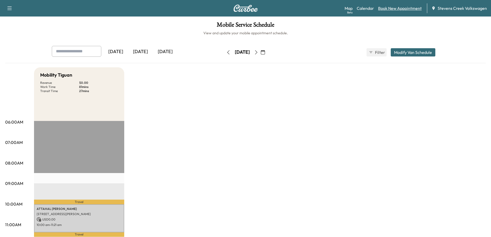
click at [397, 10] on link "Book New Appointment" at bounding box center [400, 8] width 44 height 6
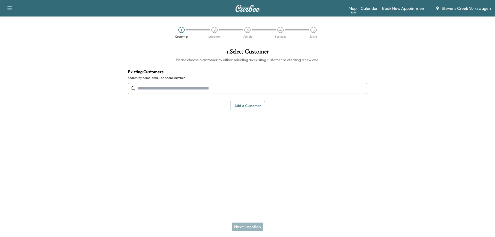
click at [201, 91] on input "text" at bounding box center [247, 88] width 239 height 11
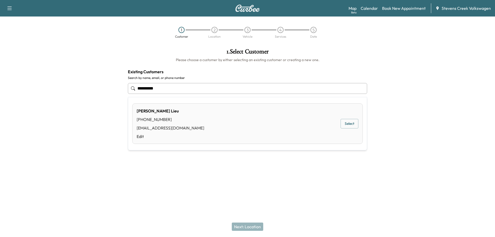
click at [345, 123] on button "Select" at bounding box center [349, 124] width 18 height 10
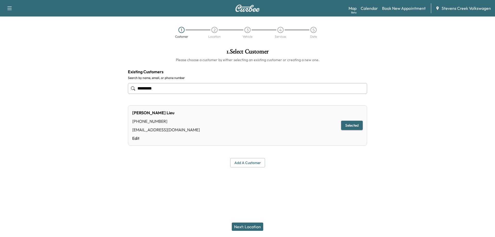
type input "*********"
click at [240, 223] on button "Next: Location" at bounding box center [247, 226] width 31 height 8
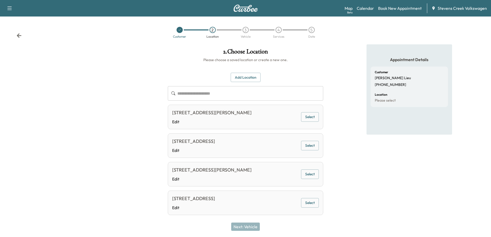
click at [302, 149] on button "Select" at bounding box center [310, 146] width 18 height 10
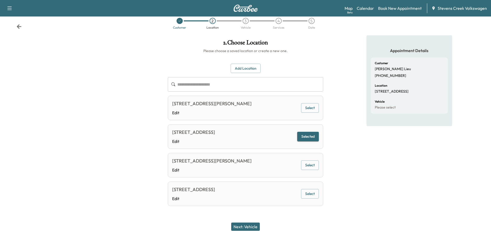
scroll to position [16, 0]
click at [236, 228] on button "Next: Vehicle" at bounding box center [245, 226] width 29 height 8
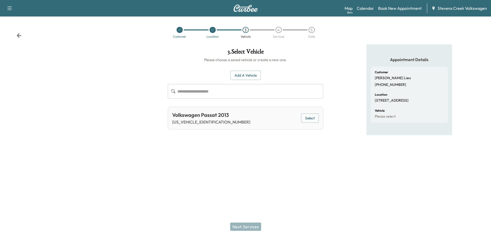
scroll to position [0, 0]
click at [315, 116] on button "Select" at bounding box center [312, 118] width 18 height 10
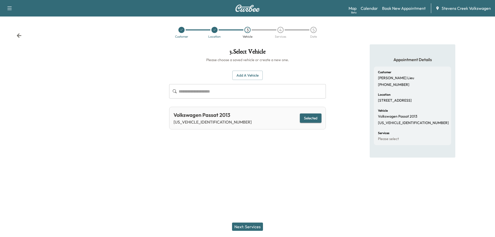
click at [237, 226] on button "Next: Services" at bounding box center [247, 226] width 31 height 8
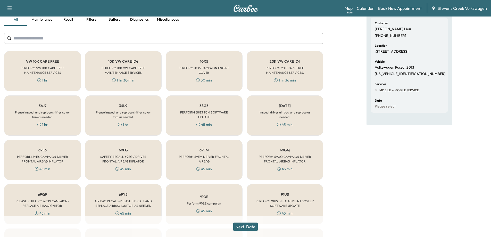
scroll to position [49, 0]
click at [30, 153] on div "69E6 PERFORM 69E6 CAMPAIGN DRIVER FRONTAL AIRBAG INFLATOR 45 min" at bounding box center [42, 160] width 77 height 40
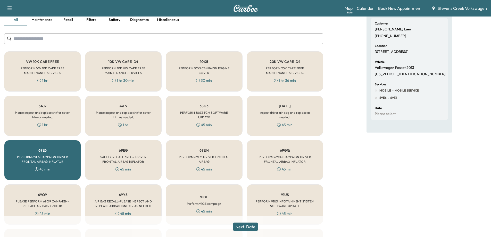
scroll to position [152, 0]
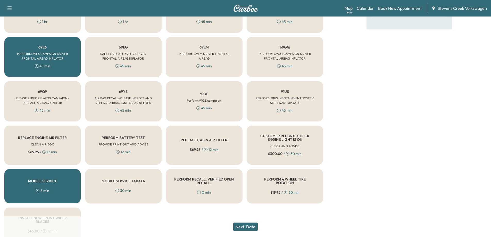
drag, startPoint x: 123, startPoint y: 181, endPoint x: 171, endPoint y: 182, distance: 47.4
click at [123, 182] on h5 "MOBILE SERVICE TAKATA" at bounding box center [123, 181] width 44 height 4
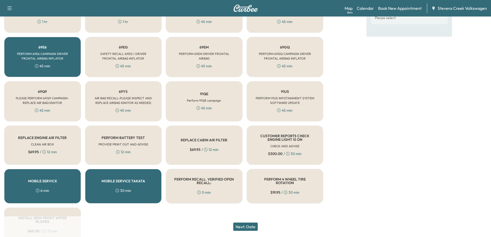
click at [252, 225] on button "Next: Date" at bounding box center [245, 226] width 24 height 8
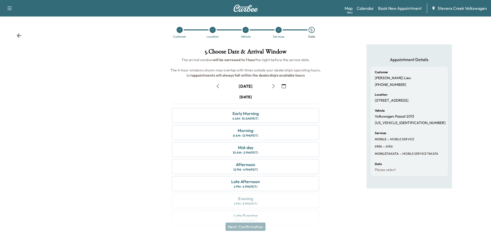
click at [273, 86] on icon "button" at bounding box center [273, 86] width 4 height 4
click at [274, 87] on icon "button" at bounding box center [273, 86] width 4 height 4
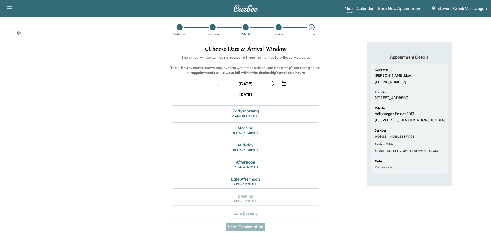
scroll to position [11, 0]
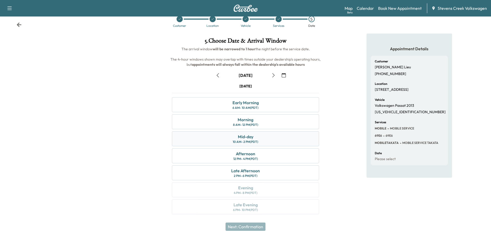
click at [281, 139] on div "Mid-day 10 AM - 2 PM (PDT)" at bounding box center [245, 138] width 147 height 15
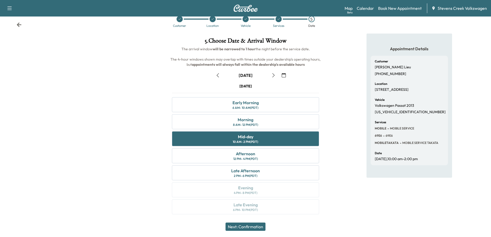
click at [336, 167] on div "Appointment Details Customer Binh Lieu (808) 561-3022 Location 1206 Steinway Av…" at bounding box center [409, 126] width 164 height 187
click at [250, 224] on button "Next: Confirmation" at bounding box center [245, 226] width 40 height 8
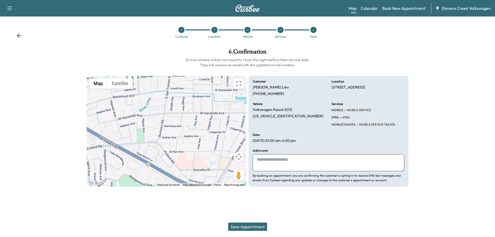
click at [250, 224] on button "Save Appointment" at bounding box center [247, 226] width 39 height 8
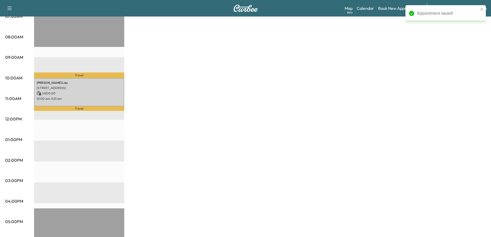
scroll to position [129, 0]
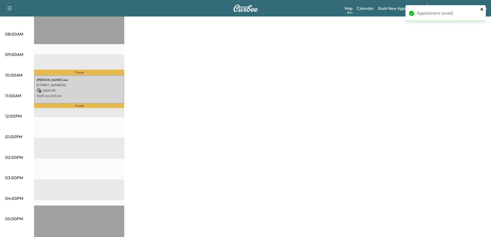
click at [481, 9] on icon "close" at bounding box center [481, 9] width 3 height 3
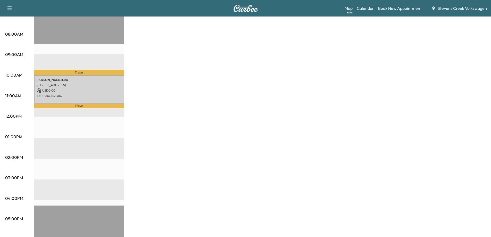
click at [152, 109] on div "Mobility Tiguan Revenue $ 0.00 Work Time 81 mins Transit Time 31 mins Travel Bi…" at bounding box center [260, 131] width 452 height 386
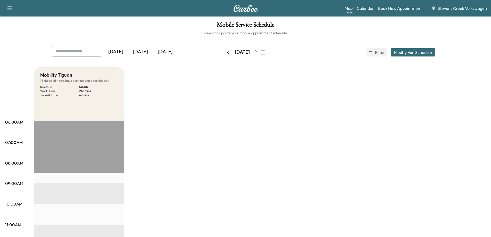
drag, startPoint x: 215, startPoint y: 142, endPoint x: 216, endPoint y: 130, distance: 12.6
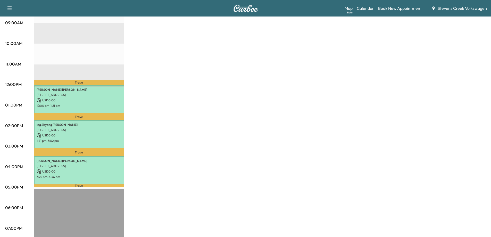
scroll to position [145, 0]
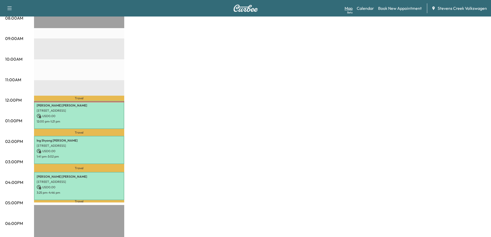
click at [351, 10] on link "Map Beta" at bounding box center [348, 8] width 8 height 6
